Goal: Check status: Check status

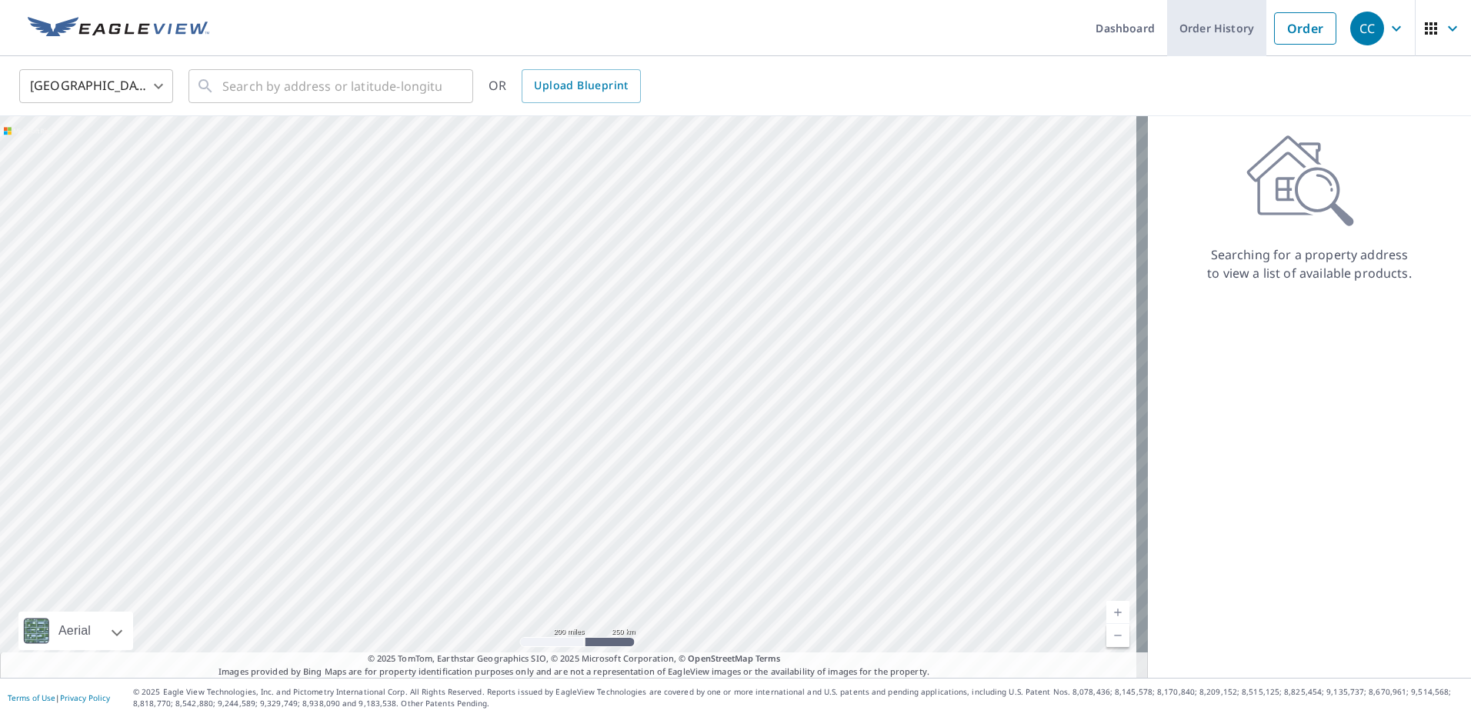
click at [1178, 21] on link "Order History" at bounding box center [1216, 28] width 99 height 56
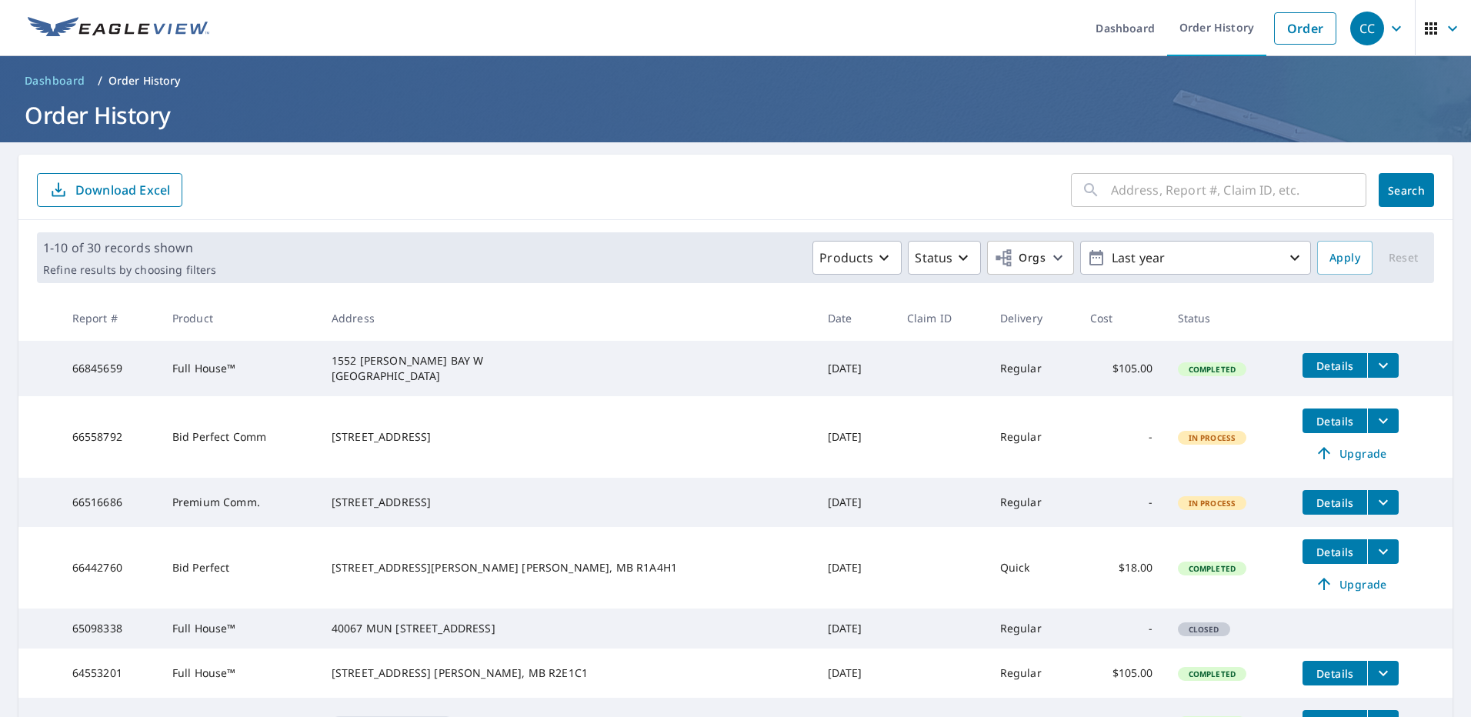
click at [1111, 189] on input "text" at bounding box center [1238, 189] width 255 height 43
type input "480 Chalfont"
click at [1393, 183] on span "Search" at bounding box center [1406, 190] width 31 height 15
